Goal: Task Accomplishment & Management: Complete application form

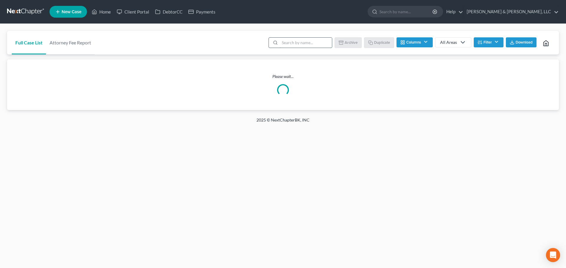
click at [309, 45] on input "search" at bounding box center [306, 43] width 52 height 10
type input "hughes"
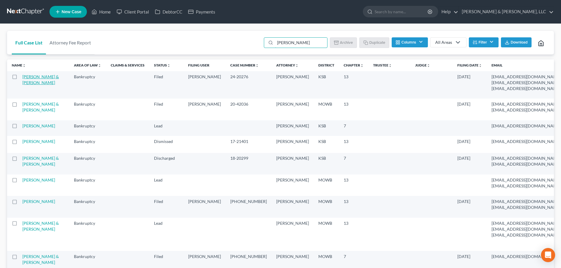
click at [26, 85] on link "[PERSON_NAME] & [PERSON_NAME]" at bounding box center [40, 79] width 37 height 11
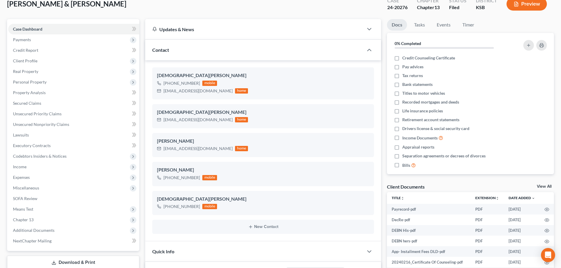
scroll to position [59, 0]
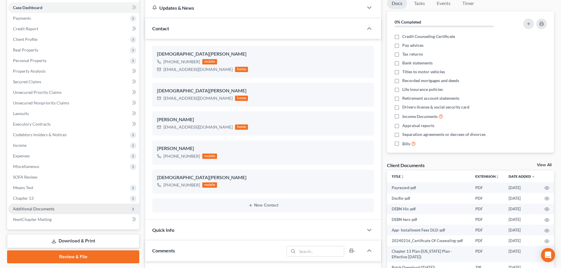
click at [42, 210] on span "Additional Documents" at bounding box center [34, 209] width 42 height 5
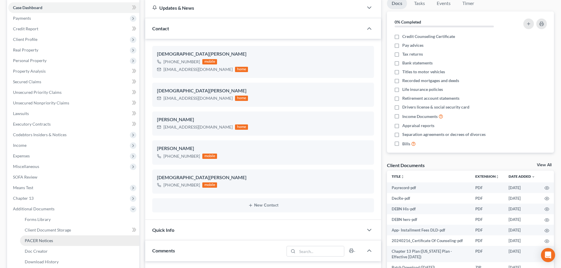
click at [37, 240] on span "PACER Notices" at bounding box center [39, 240] width 28 height 5
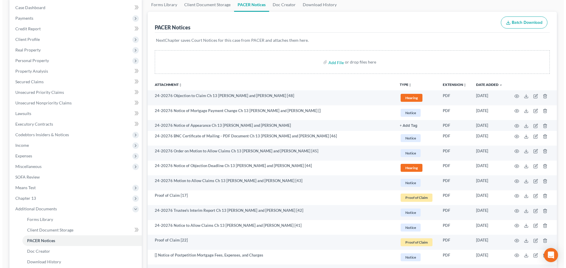
scroll to position [88, 0]
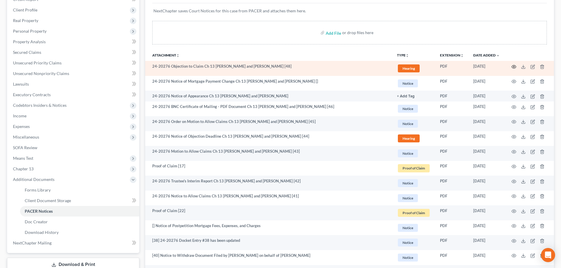
click at [514, 65] on icon "button" at bounding box center [514, 66] width 4 height 3
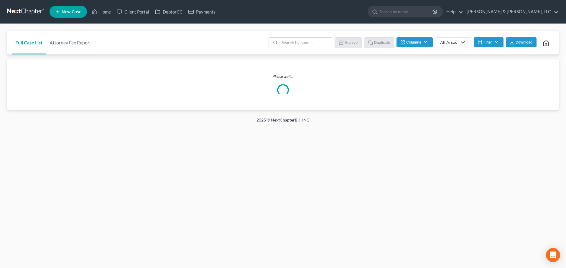
click at [70, 14] on span "New Case" at bounding box center [72, 12] width 20 height 4
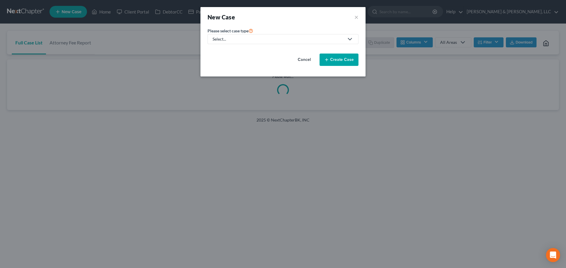
click at [237, 38] on div "Select..." at bounding box center [277, 39] width 131 height 6
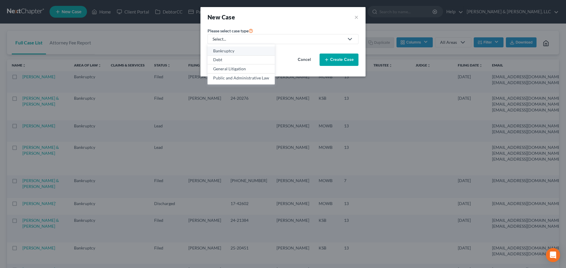
click at [233, 49] on div "Bankruptcy" at bounding box center [241, 51] width 56 height 6
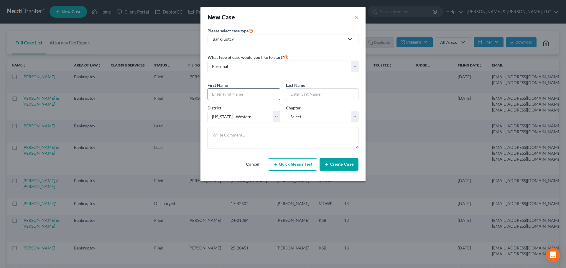
click at [230, 97] on input "text" at bounding box center [244, 94] width 72 height 11
click at [228, 114] on select "Select [US_STATE] - [GEOGRAPHIC_DATA] [US_STATE] - [GEOGRAPHIC_DATA][US_STATE] …" at bounding box center [243, 117] width 72 height 12
select select "31"
click at [207, 111] on select "Select [US_STATE] - [GEOGRAPHIC_DATA] [US_STATE] - [GEOGRAPHIC_DATA][US_STATE] …" at bounding box center [243, 117] width 72 height 12
click at [222, 97] on input "text" at bounding box center [244, 94] width 72 height 11
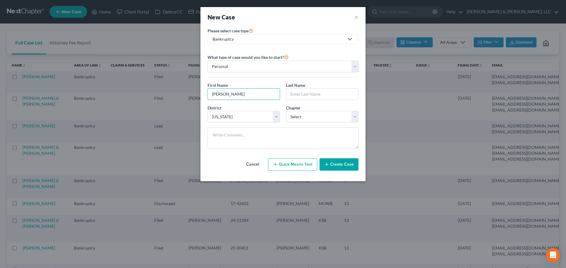
type input "[PERSON_NAME]"
select select "3"
click at [231, 135] on textarea at bounding box center [282, 138] width 151 height 22
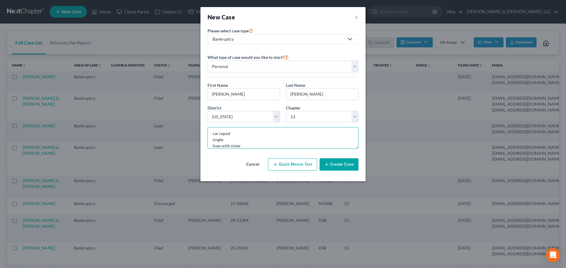
click at [232, 134] on textarea "car repod single lives with sister" at bounding box center [282, 138] width 151 height 22
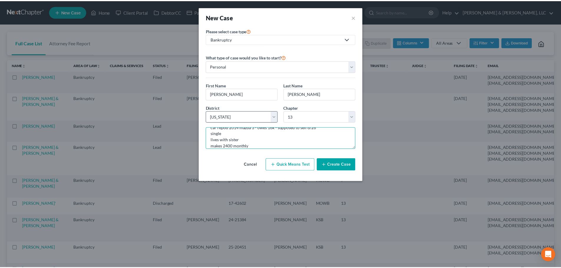
scroll to position [14, 0]
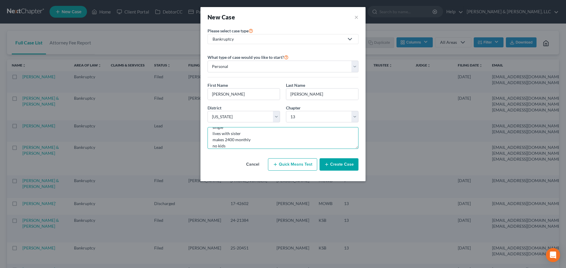
type textarea "car repod 2014 mazda 3 - owes 16k - supposed to sell 8/26 single lives with sis…"
click at [340, 169] on button "Create Case" at bounding box center [338, 165] width 39 height 12
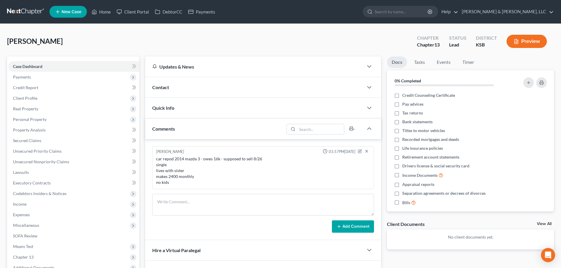
click at [159, 83] on div "Contact" at bounding box center [254, 87] width 218 height 20
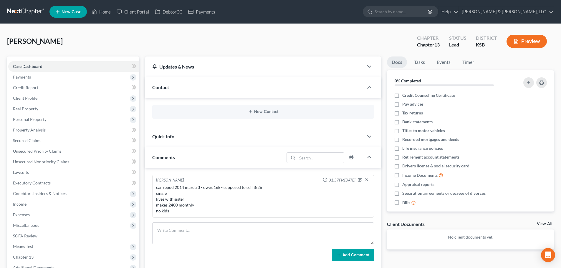
click at [267, 105] on div "New Contact" at bounding box center [263, 112] width 236 height 29
click at [267, 110] on button "New Contact" at bounding box center [263, 112] width 212 height 5
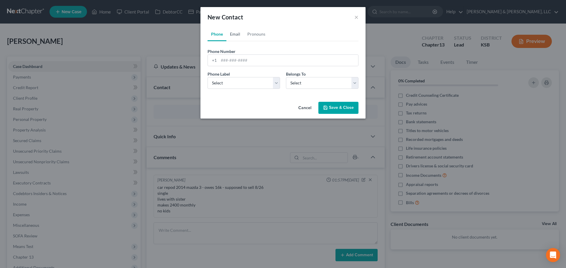
click at [234, 35] on link "Email" at bounding box center [234, 34] width 17 height 14
click at [225, 62] on input "email" at bounding box center [288, 60] width 139 height 11
type input "[EMAIL_ADDRESS][DOMAIN_NAME]"
click at [277, 82] on select "Select Home Work Other" at bounding box center [243, 83] width 72 height 12
select select "0"
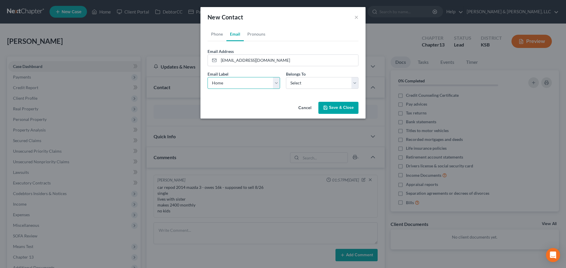
click at [207, 77] on select "Select Home Work Other" at bounding box center [243, 83] width 72 height 12
click at [298, 84] on select "Select Client Other" at bounding box center [322, 83] width 72 height 12
select select "0"
click at [286, 77] on select "Select Client Other" at bounding box center [322, 83] width 72 height 12
select select "0"
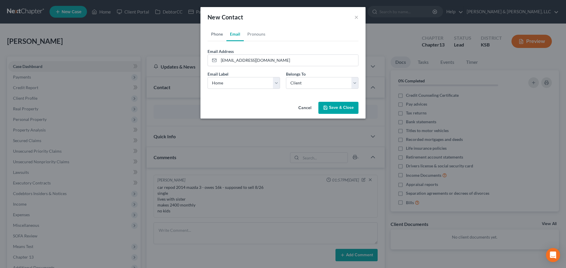
click at [216, 30] on link "Phone" at bounding box center [216, 34] width 19 height 14
click at [233, 67] on div "Phone Number * +1 Ext." at bounding box center [283, 59] width 157 height 23
click at [234, 64] on input "tel" at bounding box center [288, 60] width 139 height 11
type input "[PHONE_NUMBER]"
click at [276, 84] on select "Select Mobile Home Work Other" at bounding box center [243, 83] width 72 height 12
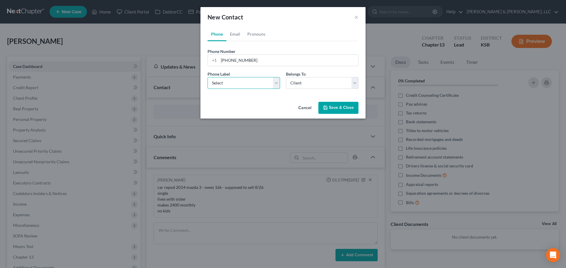
select select "0"
click at [207, 77] on select "Select Mobile Home Work Other" at bounding box center [243, 83] width 72 height 12
click at [332, 107] on button "Save & Close" at bounding box center [338, 108] width 40 height 12
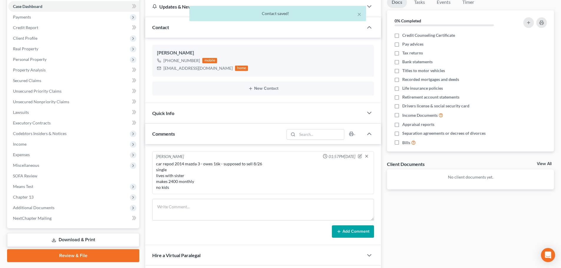
scroll to position [142, 0]
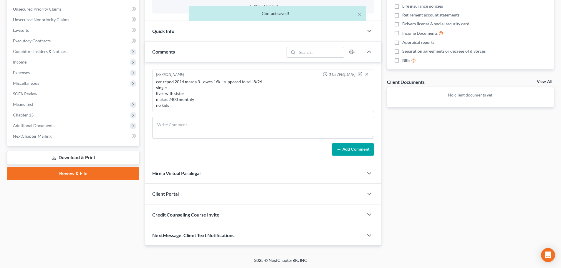
click at [177, 196] on span "Client Portal" at bounding box center [165, 194] width 27 height 6
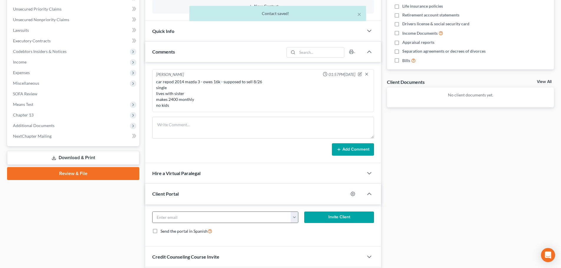
click at [294, 221] on button "button" at bounding box center [294, 217] width 7 height 11
click at [299, 231] on link "[EMAIL_ADDRESS][DOMAIN_NAME]" at bounding box center [331, 231] width 80 height 10
type input "[EMAIL_ADDRESS][DOMAIN_NAME]"
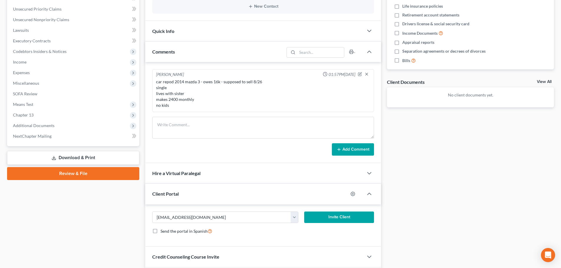
click at [330, 213] on button "Invite Client" at bounding box center [339, 218] width 70 height 12
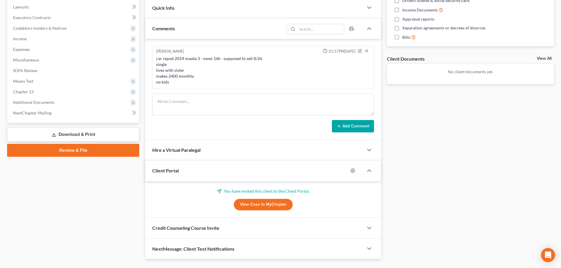
scroll to position [179, 0]
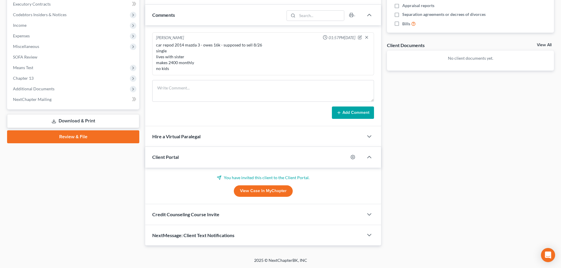
click at [207, 218] on div "Credit Counseling Course Invite" at bounding box center [254, 215] width 218 height 20
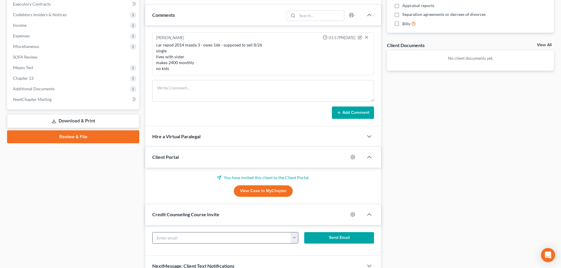
click at [294, 236] on button "button" at bounding box center [294, 238] width 7 height 11
click at [309, 253] on link "[EMAIL_ADDRESS][DOMAIN_NAME]" at bounding box center [331, 251] width 80 height 10
type input "[EMAIL_ADDRESS][DOMAIN_NAME]"
click at [325, 240] on button "Send Email" at bounding box center [339, 238] width 70 height 12
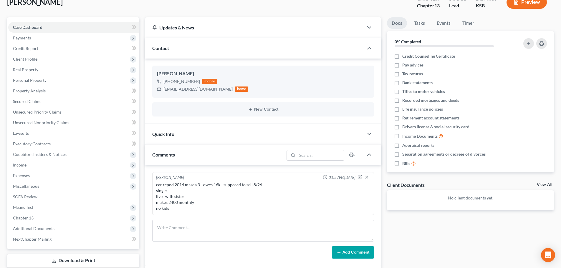
scroll to position [0, 0]
